Goal: Task Accomplishment & Management: Manage account settings

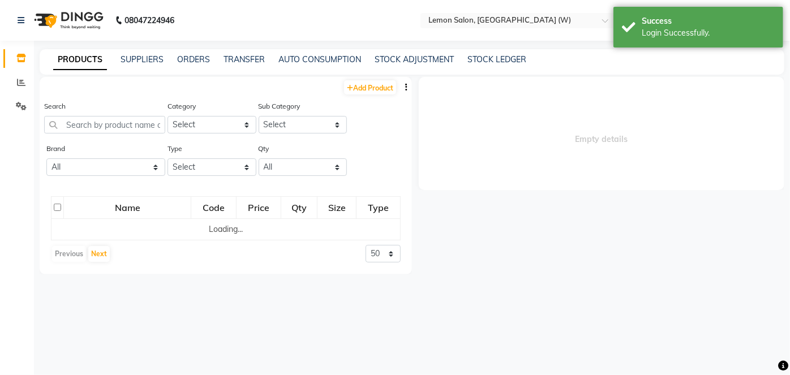
select select "en"
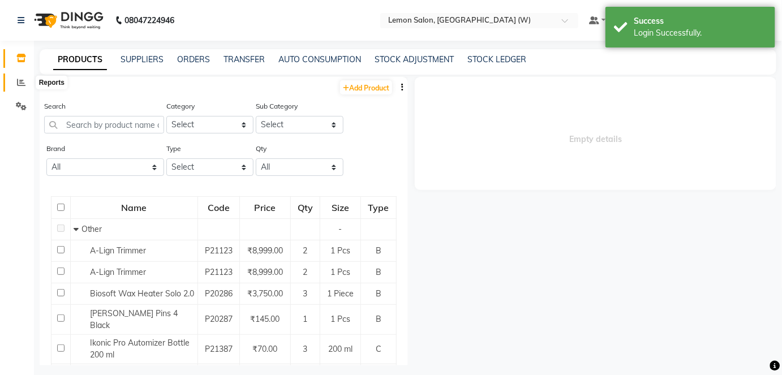
click at [22, 83] on icon at bounding box center [21, 82] width 8 height 8
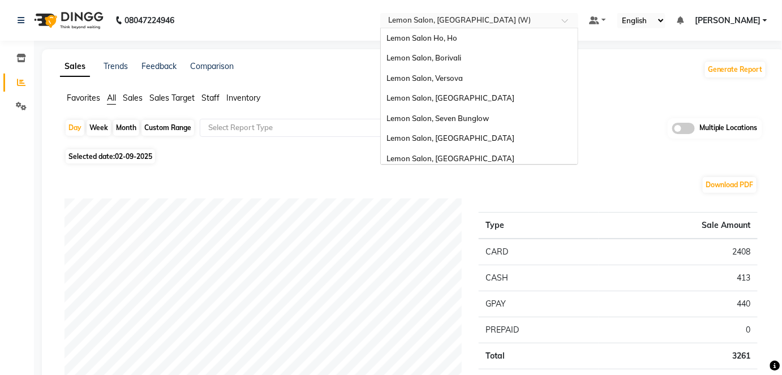
click at [576, 20] on span at bounding box center [569, 23] width 14 height 11
click at [485, 36] on div "Lemon Salon Ho, Ho" at bounding box center [479, 38] width 197 height 20
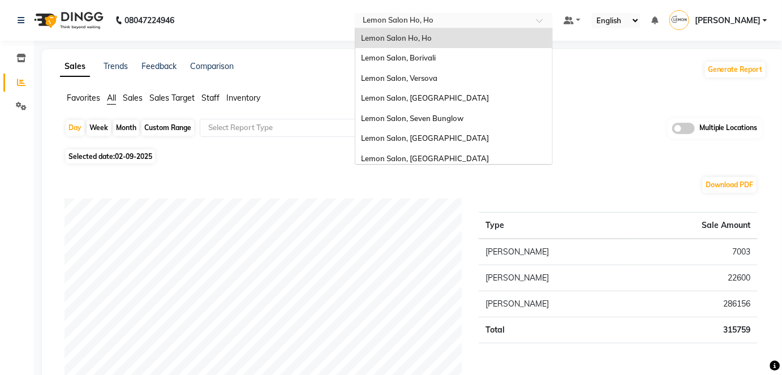
click at [550, 19] on span at bounding box center [543, 23] width 14 height 11
click at [425, 121] on span "Lemon Salon, Seven Bunglow" at bounding box center [412, 118] width 102 height 9
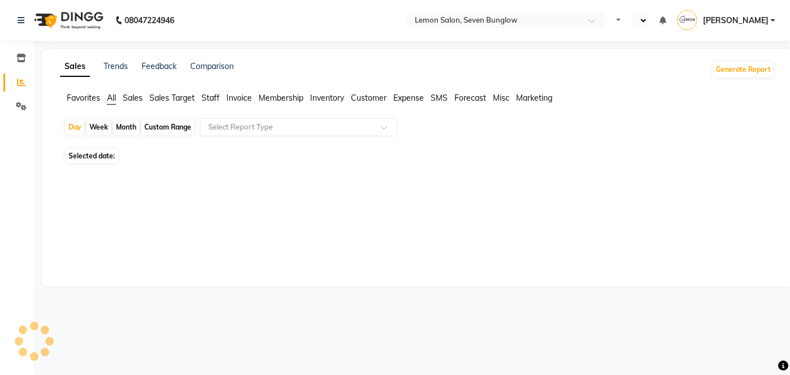
select select "en"
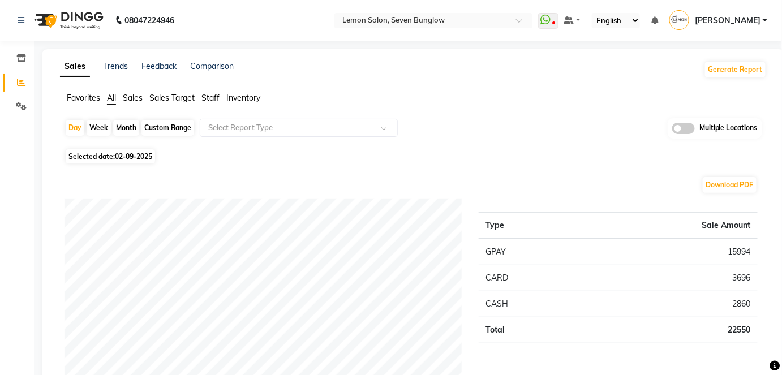
click at [127, 123] on div "Month" at bounding box center [126, 128] width 26 height 16
select select "9"
select select "2025"
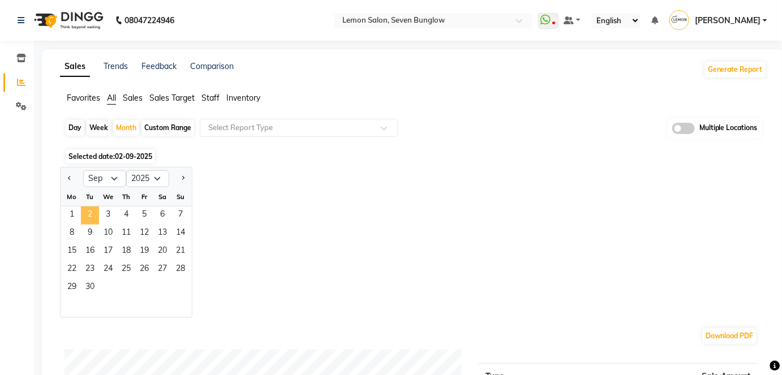
click at [89, 210] on span "2" at bounding box center [90, 216] width 18 height 18
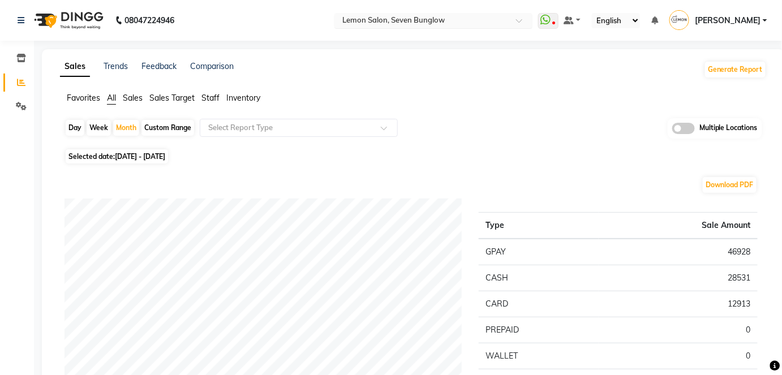
click at [530, 19] on span at bounding box center [523, 23] width 14 height 11
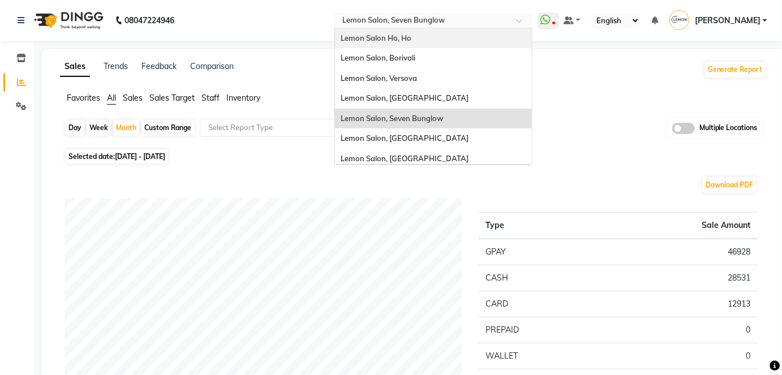
click at [438, 42] on div "Lemon Salon Ho, Ho" at bounding box center [433, 38] width 197 height 20
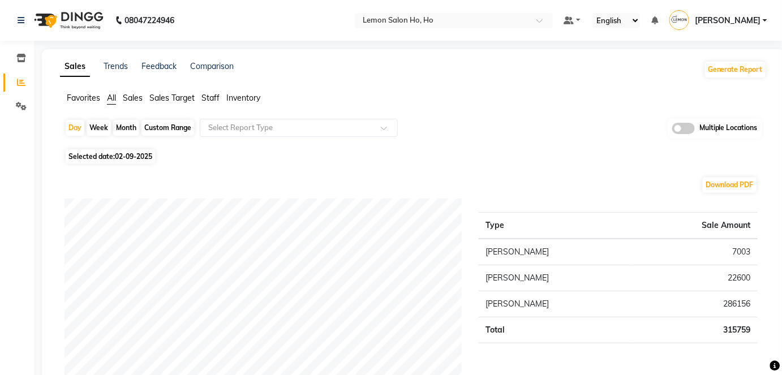
select select
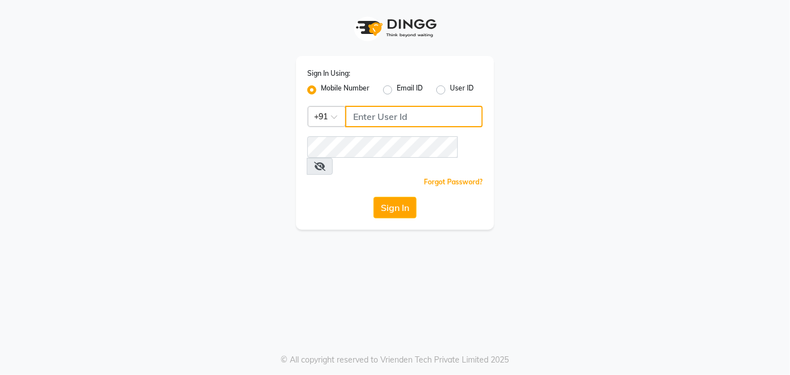
click at [398, 118] on input "Username" at bounding box center [413, 116] width 137 height 21
type input "8090876336"
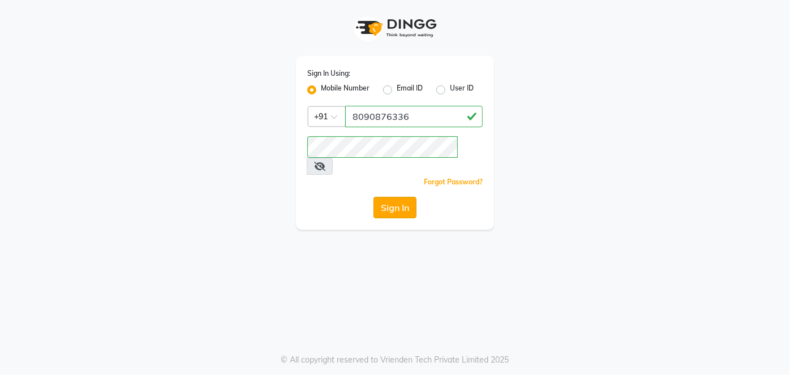
click at [393, 197] on button "Sign In" at bounding box center [394, 207] width 43 height 21
